Goal: Task Accomplishment & Management: Manage account settings

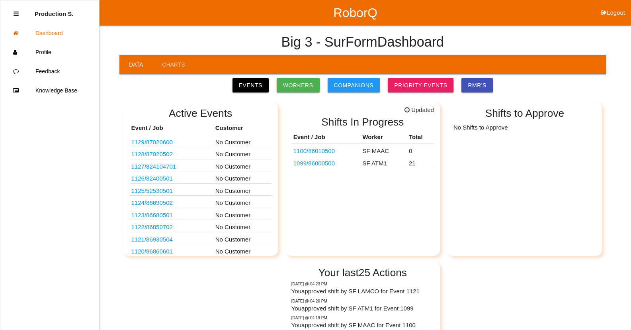
click at [335, 163] on link "1099 / 86000500" at bounding box center [313, 163] width 41 height 7
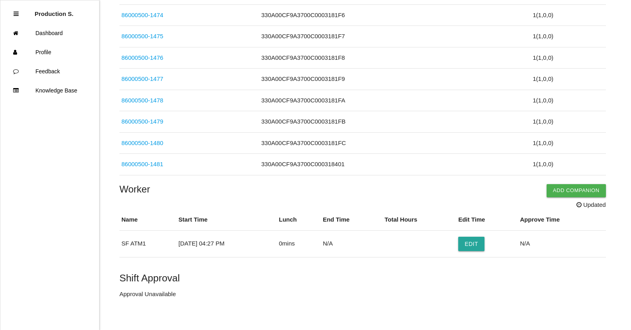
scroll to position [448, 0]
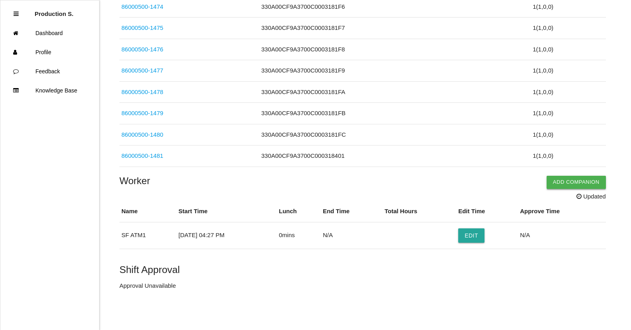
click at [572, 180] on button "Add Companion" at bounding box center [576, 182] width 59 height 13
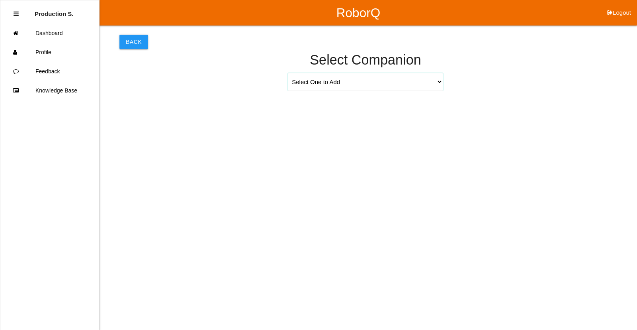
click at [303, 85] on select "Select One to Add [PERSON_NAME] 9655 [PERSON_NAME] 9140 [PERSON_NAME] 9156 [PER…" at bounding box center [365, 82] width 155 height 18
click at [207, 119] on html "RoborQ Logout Production S. Dashboard Profile Feedback Knowledge Base Back Sele…" at bounding box center [318, 67] width 637 height 135
click at [140, 49] on button "Back" at bounding box center [133, 42] width 29 height 14
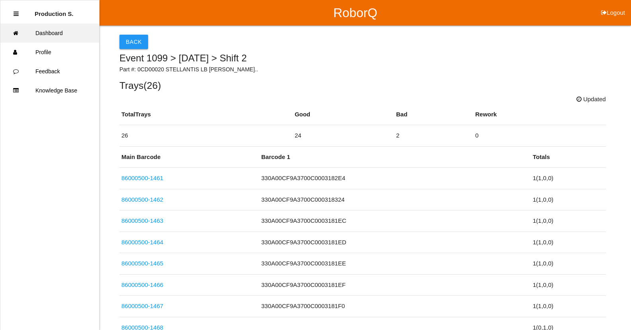
click at [38, 42] on link "Dashboard" at bounding box center [49, 32] width 99 height 19
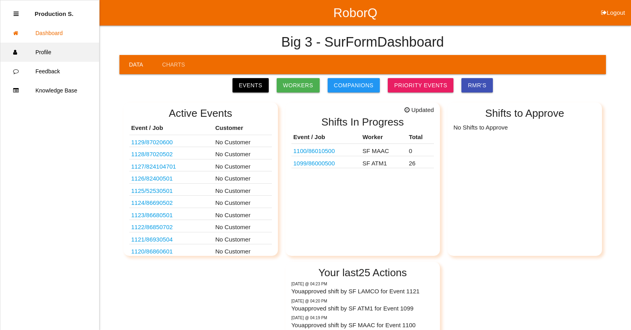
click at [49, 53] on link "Profile" at bounding box center [49, 52] width 99 height 19
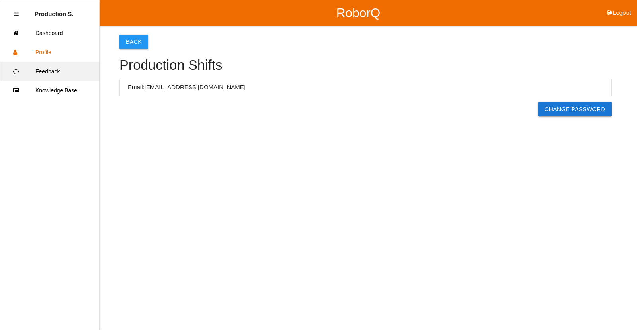
click at [59, 73] on link "Feedback" at bounding box center [49, 71] width 99 height 19
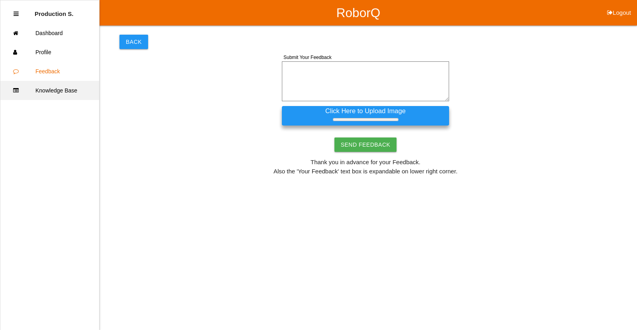
click at [65, 90] on link "Knowledge Base" at bounding box center [49, 90] width 99 height 19
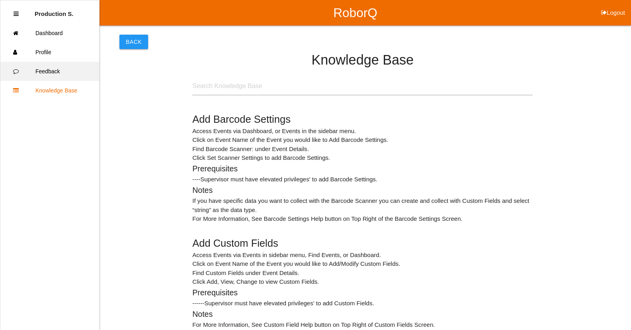
click at [57, 74] on link "Feedback" at bounding box center [49, 71] width 99 height 19
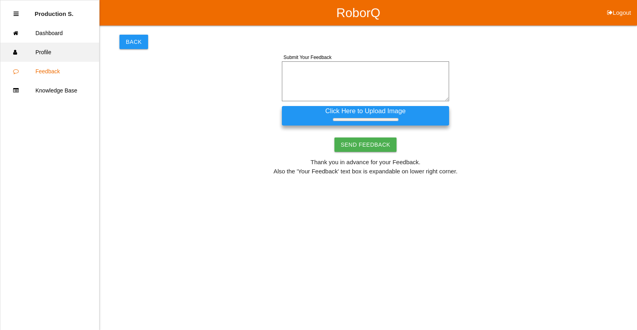
click at [54, 57] on link "Profile" at bounding box center [49, 52] width 99 height 19
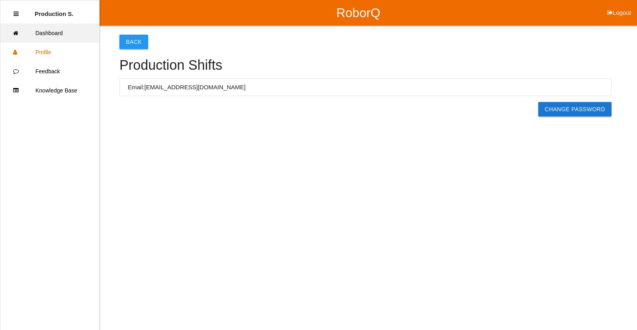
click at [54, 36] on link "Dashboard" at bounding box center [49, 32] width 99 height 19
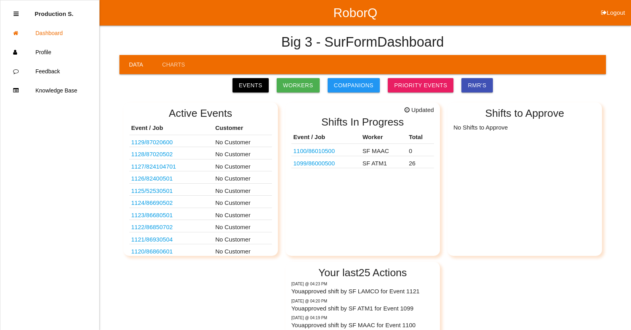
click at [62, 16] on p "Production S." at bounding box center [54, 10] width 39 height 13
click at [16, 14] on icon at bounding box center [16, 14] width 5 height 6
